Goal: Information Seeking & Learning: Learn about a topic

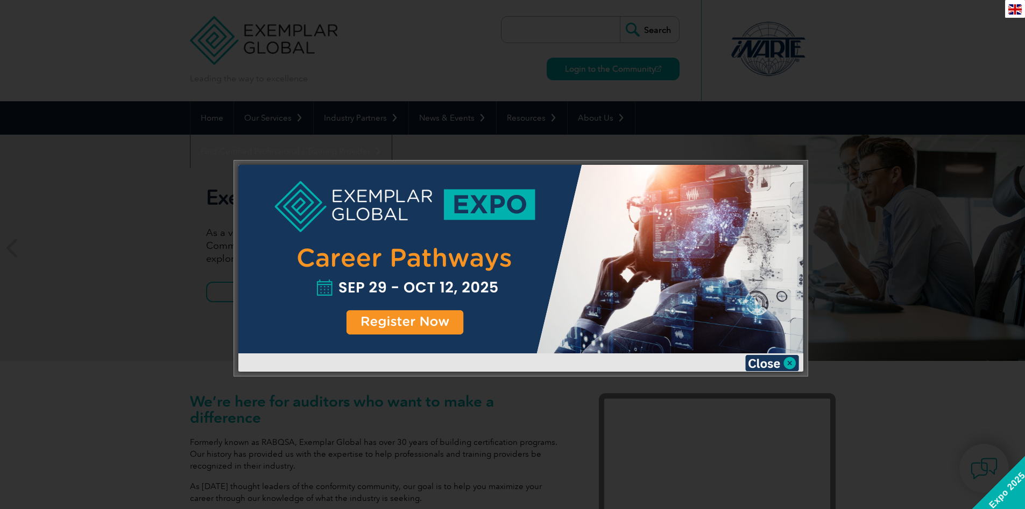
click at [776, 361] on img at bounding box center [772, 363] width 54 height 16
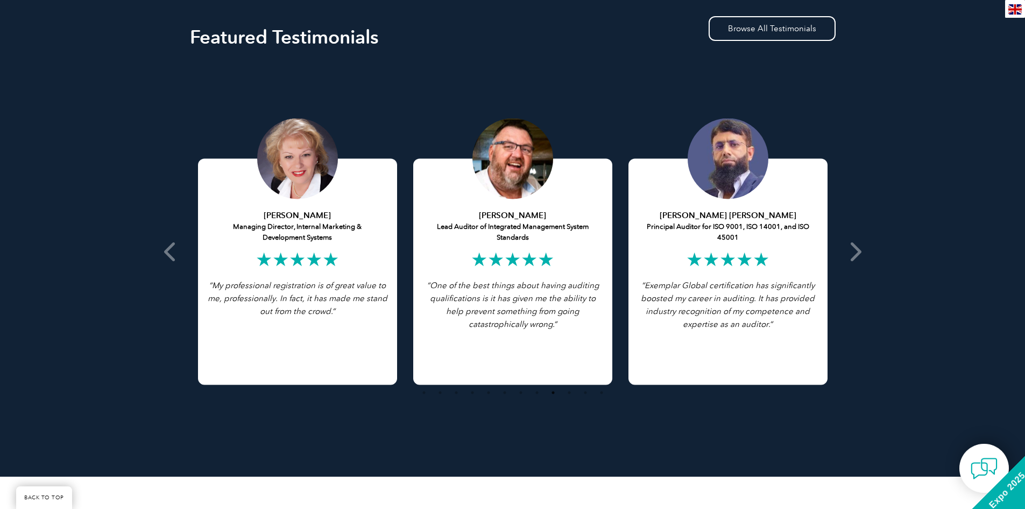
scroll to position [2045, 0]
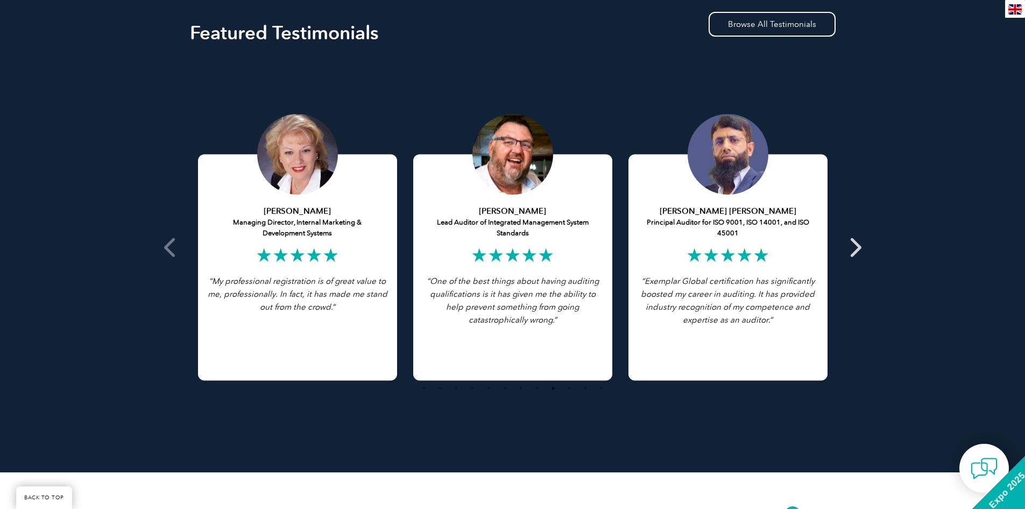
click at [857, 247] on icon at bounding box center [854, 247] width 13 height 0
click at [852, 247] on icon at bounding box center [854, 247] width 13 height 0
click at [171, 247] on icon at bounding box center [170, 247] width 13 height 0
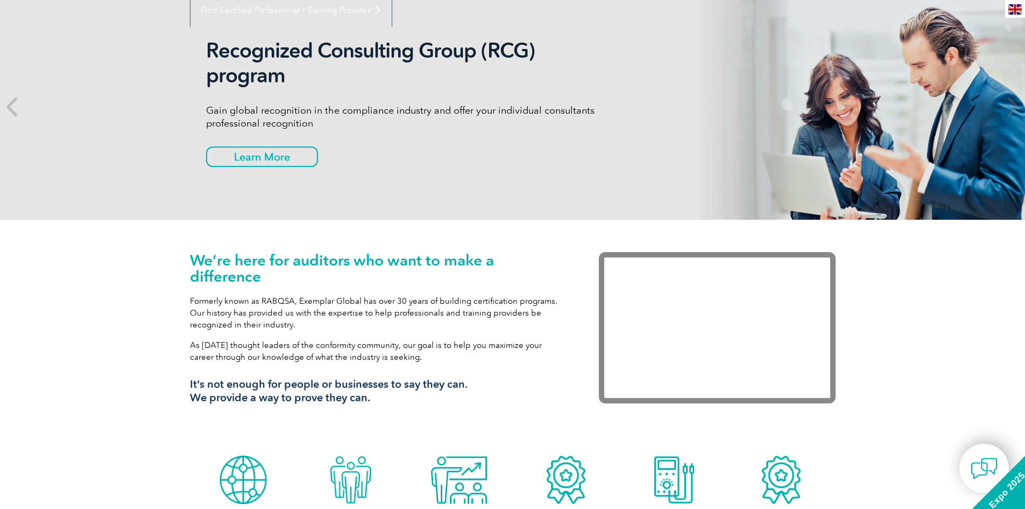
scroll to position [0, 0]
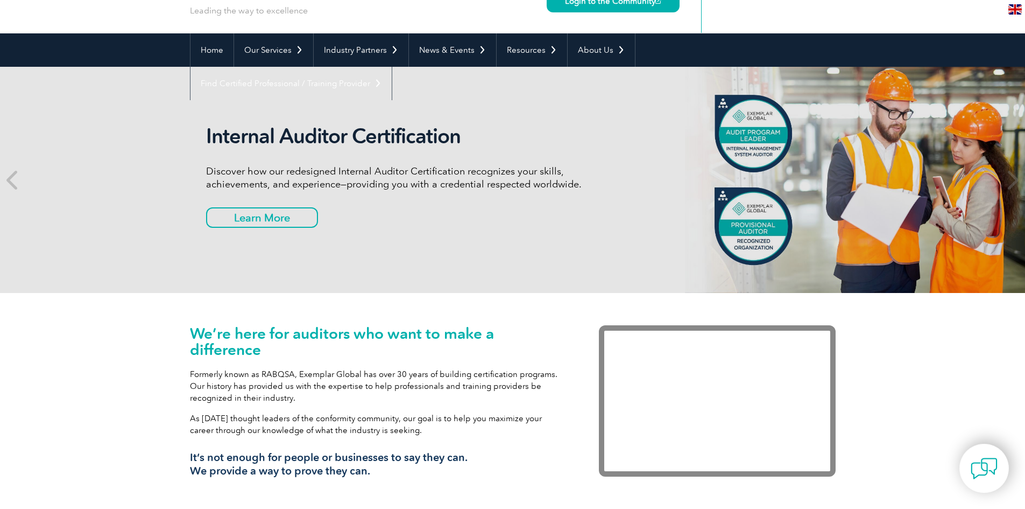
scroll to position [54, 0]
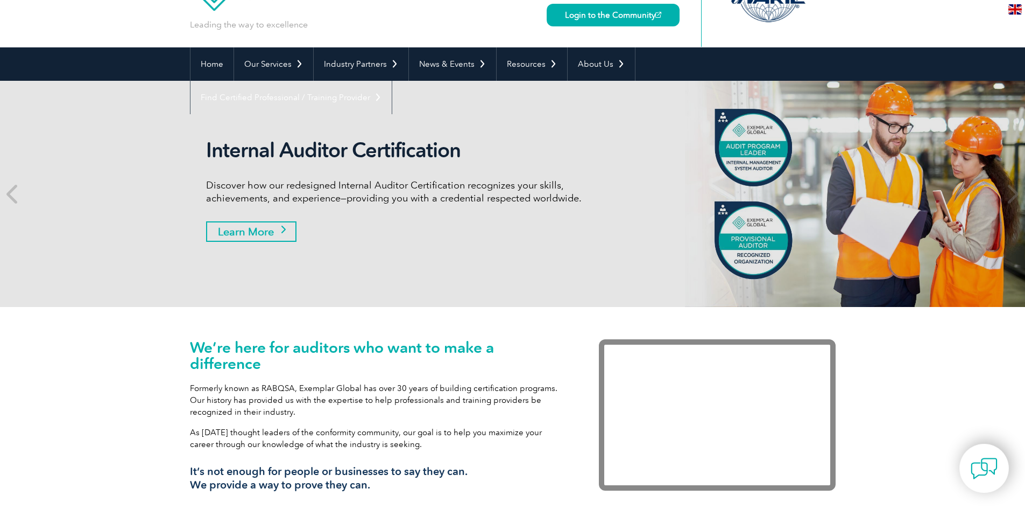
click at [279, 232] on link "Learn More" at bounding box center [251, 231] width 90 height 20
